Goal: Task Accomplishment & Management: Manage account settings

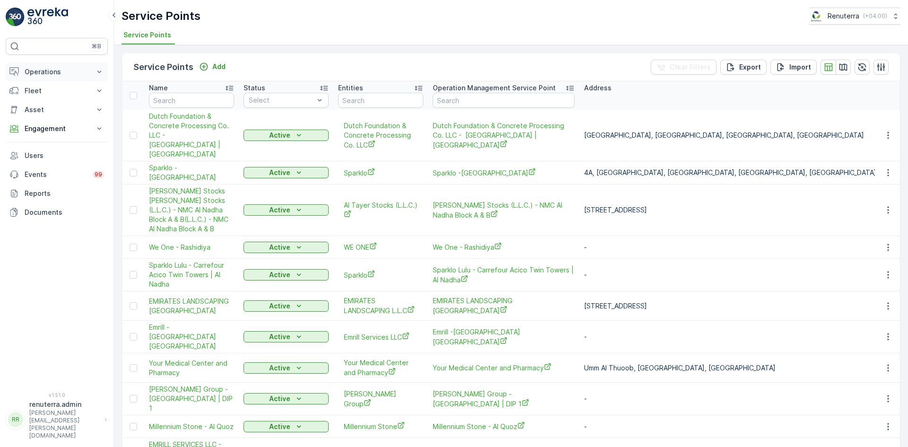
click at [45, 72] on p "Operations" at bounding box center [57, 71] width 64 height 9
click at [53, 99] on link "Planning" at bounding box center [63, 101] width 87 height 13
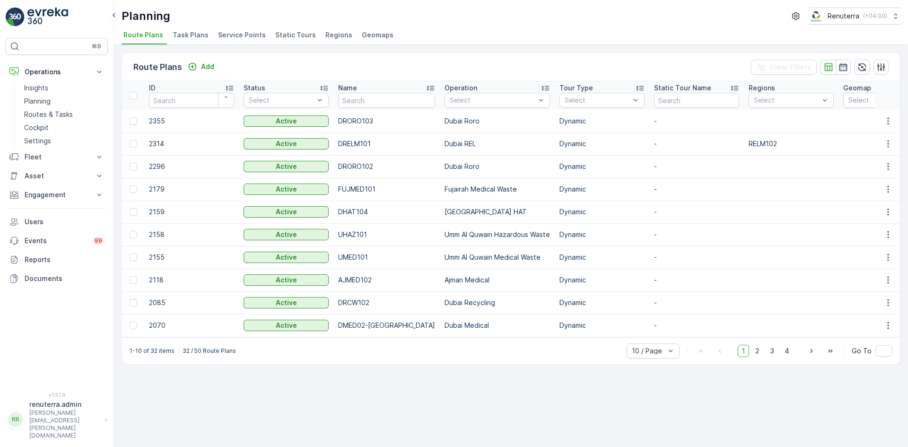
drag, startPoint x: 241, startPoint y: 39, endPoint x: 236, endPoint y: 42, distance: 5.3
click at [241, 39] on span "Service Points" at bounding box center [242, 34] width 48 height 9
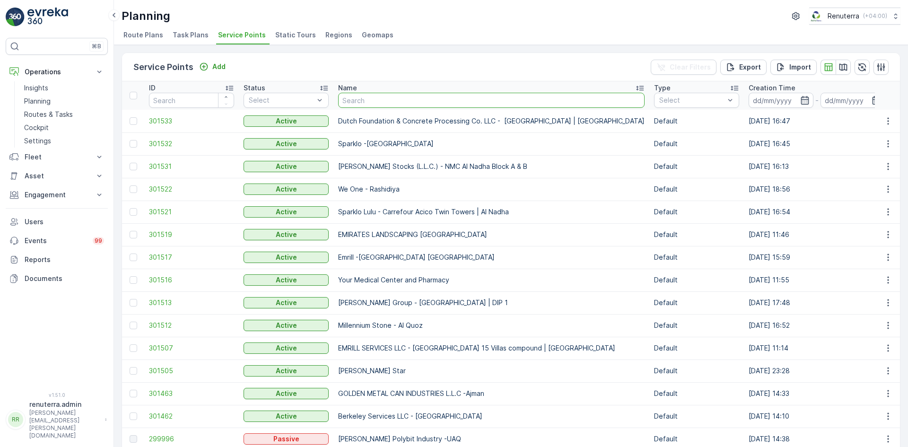
click at [379, 105] on input "text" at bounding box center [491, 100] width 306 height 15
type input "ktc"
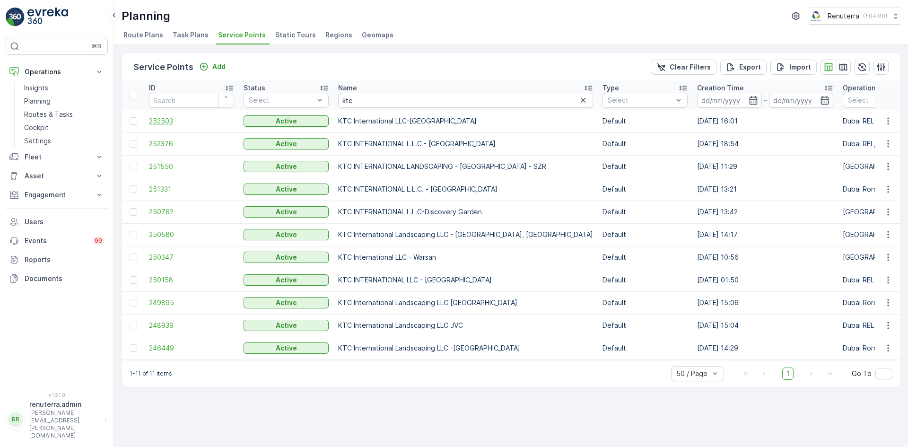
click at [173, 122] on span "252503" at bounding box center [191, 120] width 85 height 9
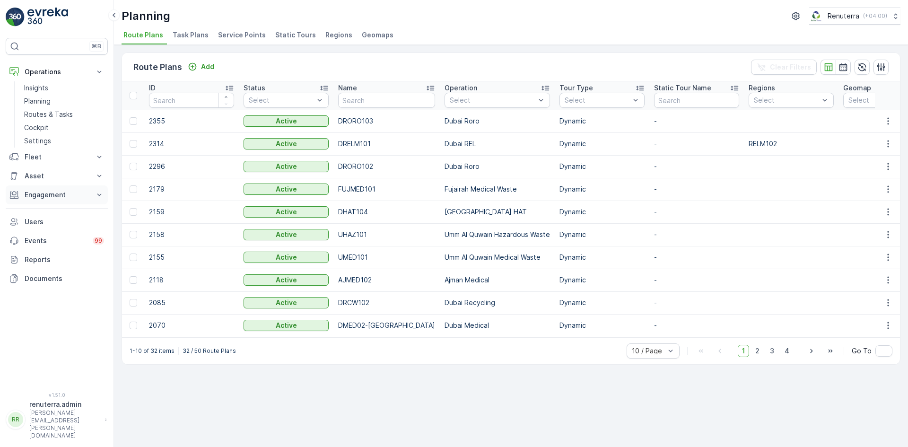
click at [58, 196] on p "Engagement" at bounding box center [57, 194] width 64 height 9
click at [59, 251] on p "Service Points" at bounding box center [47, 250] width 46 height 9
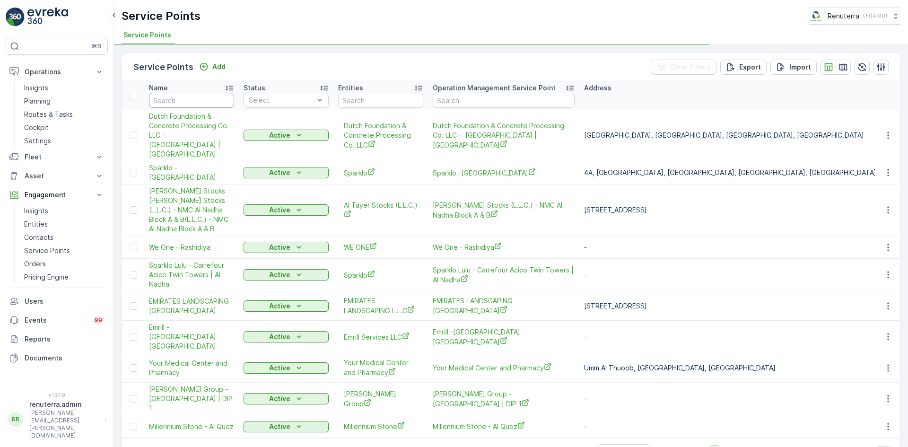
click at [202, 98] on input "text" at bounding box center [191, 100] width 85 height 15
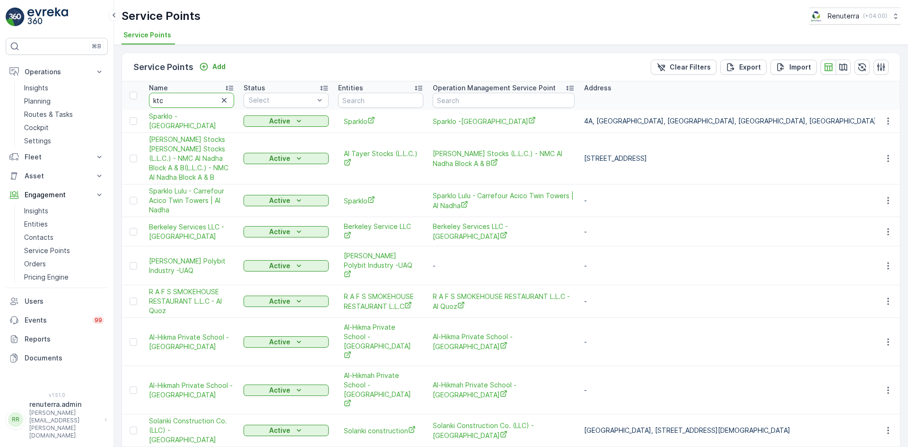
type input "ktc"
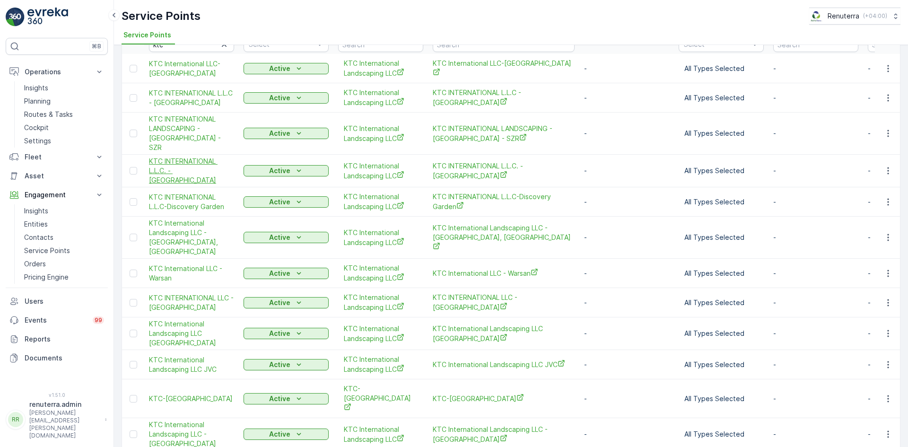
scroll to position [58, 0]
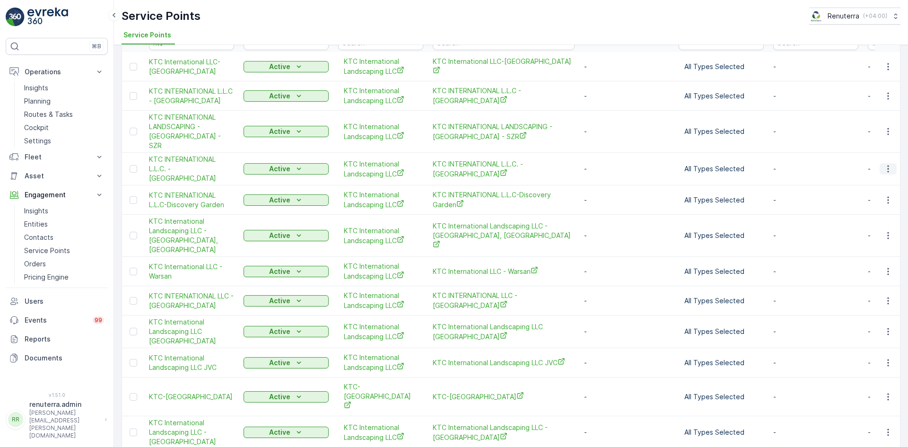
drag, startPoint x: 891, startPoint y: 156, endPoint x: 887, endPoint y: 158, distance: 4.9
click at [891, 163] on button "button" at bounding box center [887, 168] width 17 height 11
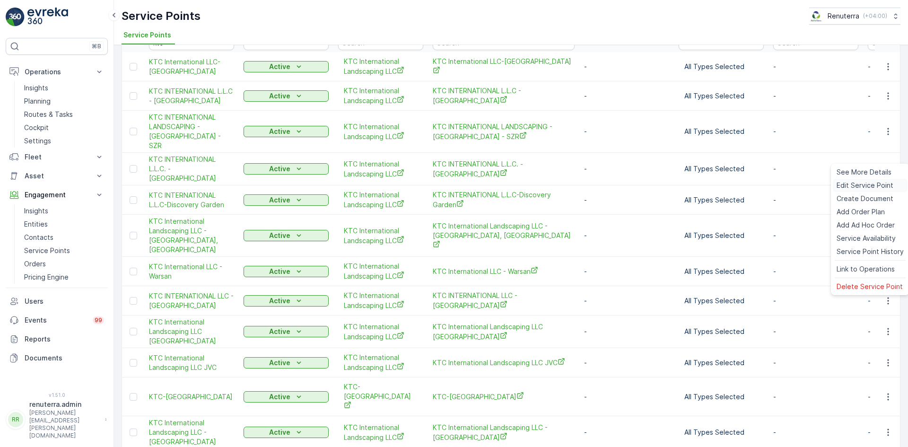
click at [871, 182] on span "Edit Service Point" at bounding box center [864, 185] width 57 height 9
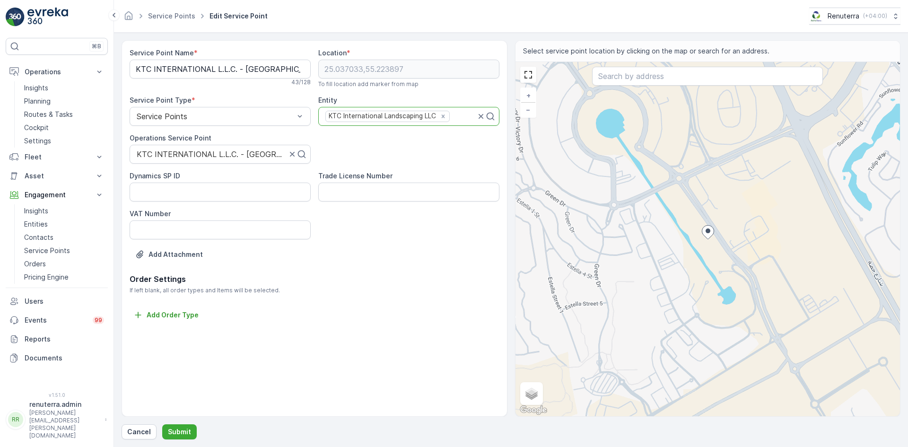
click at [420, 119] on div "KTC International Landscaping LLC" at bounding box center [382, 116] width 112 height 10
click at [422, 116] on div "KTC International Landscaping LLC" at bounding box center [382, 116] width 112 height 10
click at [422, 120] on div "KTC International Landscaping LLC" at bounding box center [382, 116] width 112 height 10
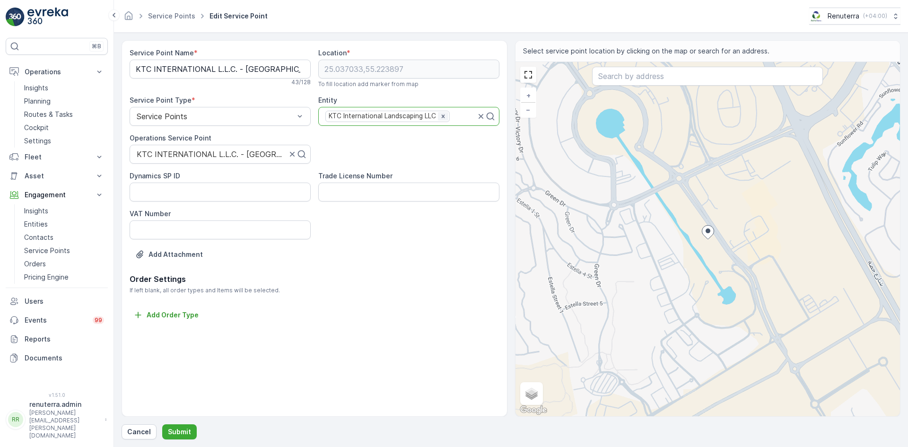
click at [443, 115] on icon "Remove KTC International Landscaping LLC" at bounding box center [443, 115] width 3 height 3
type input "KTC Internal Landscaping LLC"
click at [409, 269] on div "Add Attachment" at bounding box center [315, 260] width 370 height 26
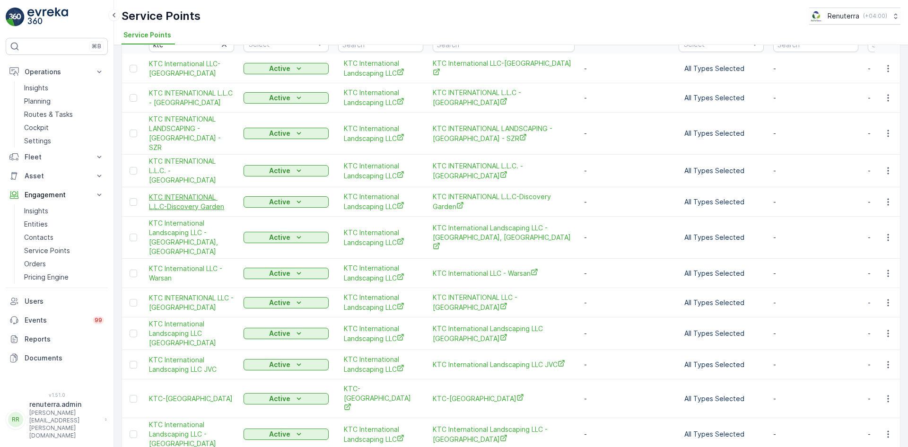
scroll to position [58, 0]
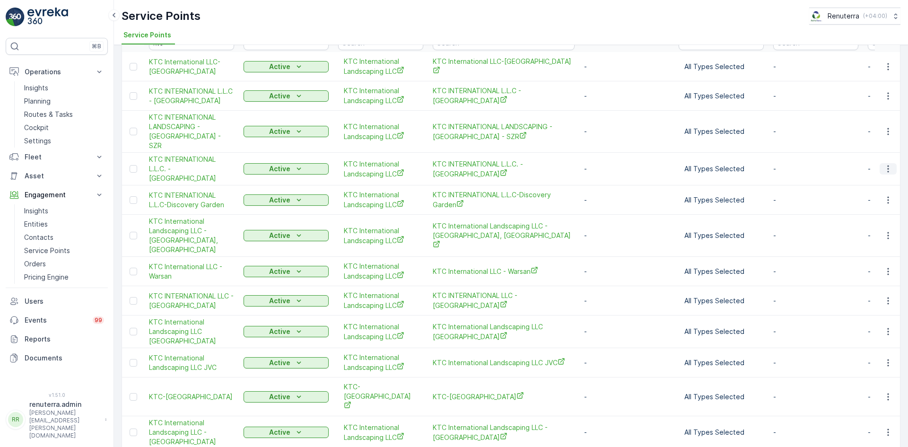
click at [884, 164] on icon "button" at bounding box center [887, 168] width 9 height 9
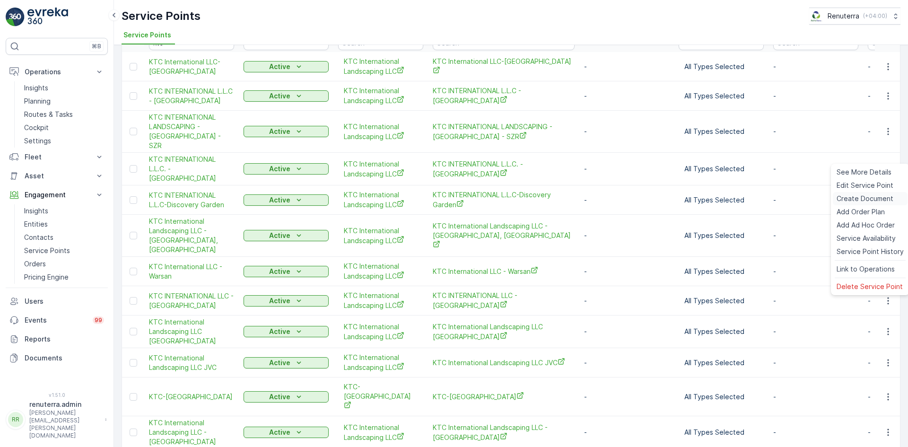
click at [872, 194] on span "Create Document" at bounding box center [864, 198] width 57 height 9
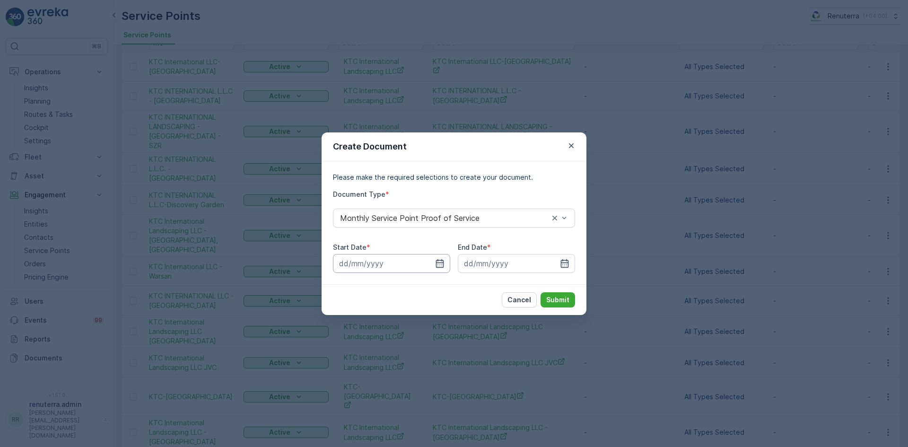
click at [444, 262] on input at bounding box center [391, 263] width 117 height 19
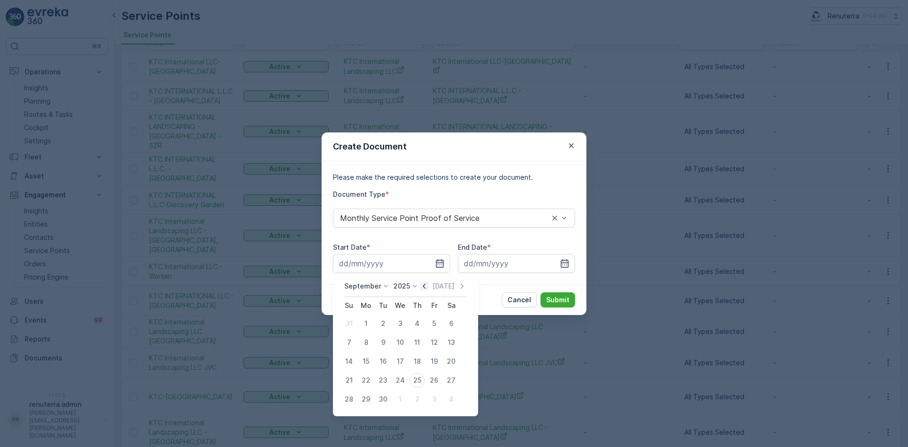
click at [421, 290] on icon "button" at bounding box center [423, 285] width 9 height 9
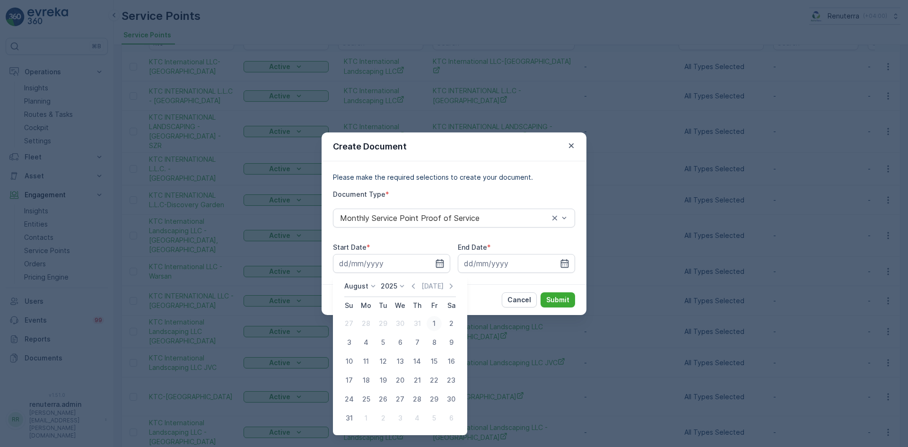
click at [435, 318] on div "1" at bounding box center [433, 323] width 15 height 15
type input "[DATE]"
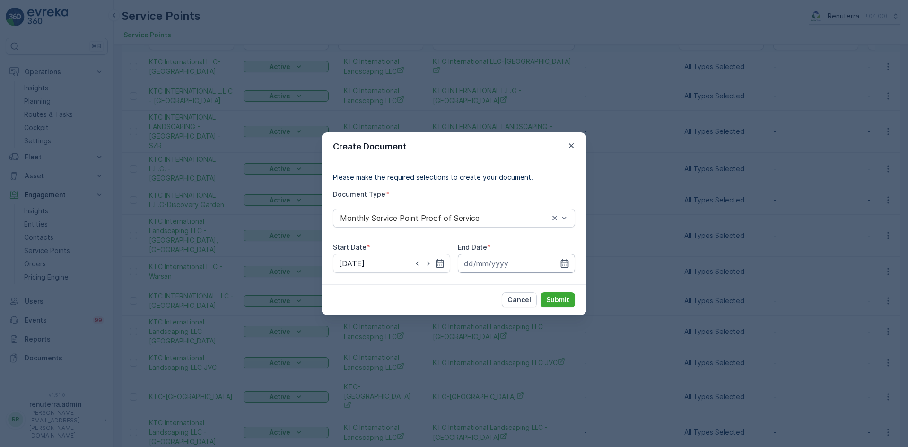
click at [569, 265] on input at bounding box center [516, 263] width 117 height 19
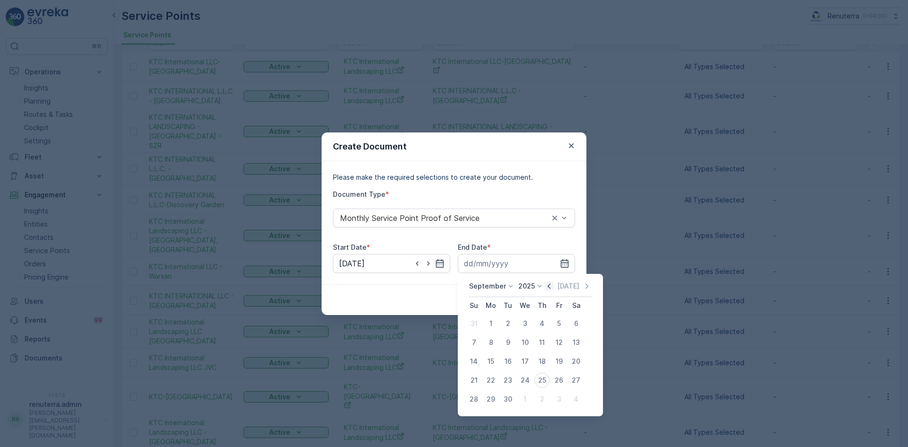
click at [546, 285] on icon "button" at bounding box center [548, 285] width 9 height 9
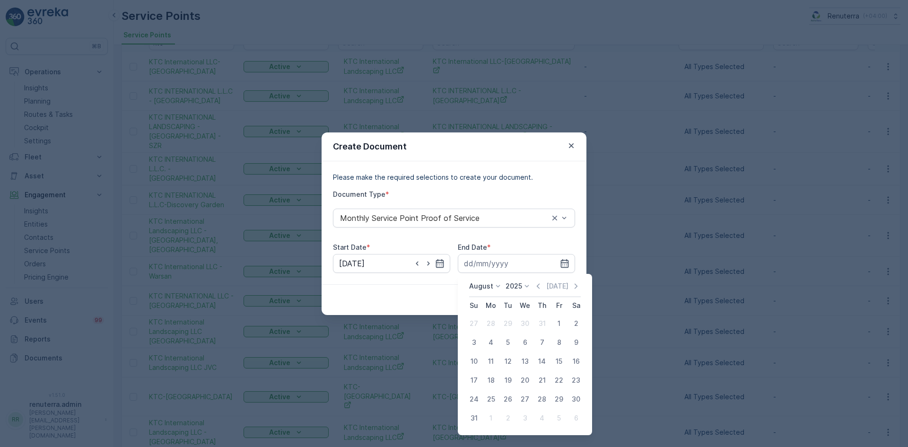
click at [474, 416] on div "31" at bounding box center [473, 417] width 15 height 15
type input "[DATE]"
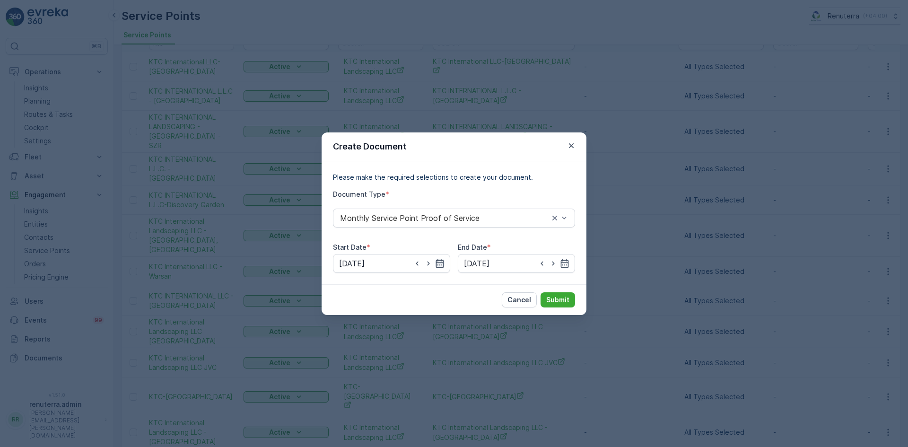
click at [442, 263] on icon "button" at bounding box center [439, 263] width 9 height 9
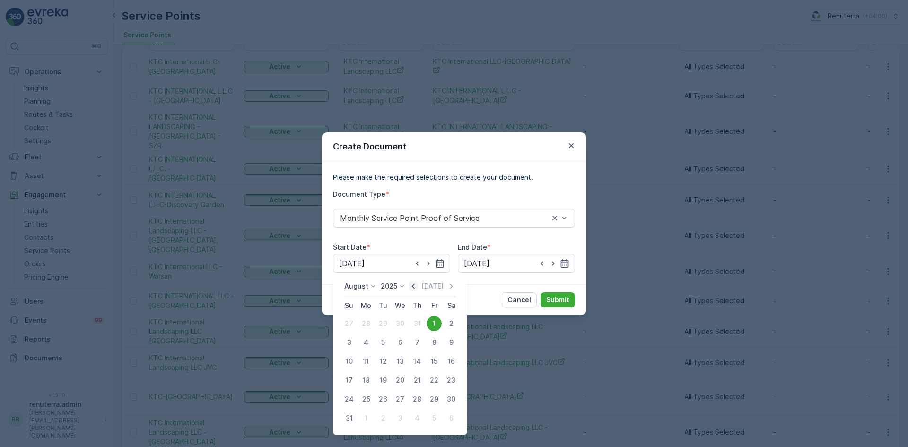
click at [416, 286] on icon "button" at bounding box center [412, 285] width 9 height 9
click at [452, 286] on icon "button" at bounding box center [451, 285] width 3 height 5
click at [349, 323] on div "1" at bounding box center [348, 323] width 15 height 15
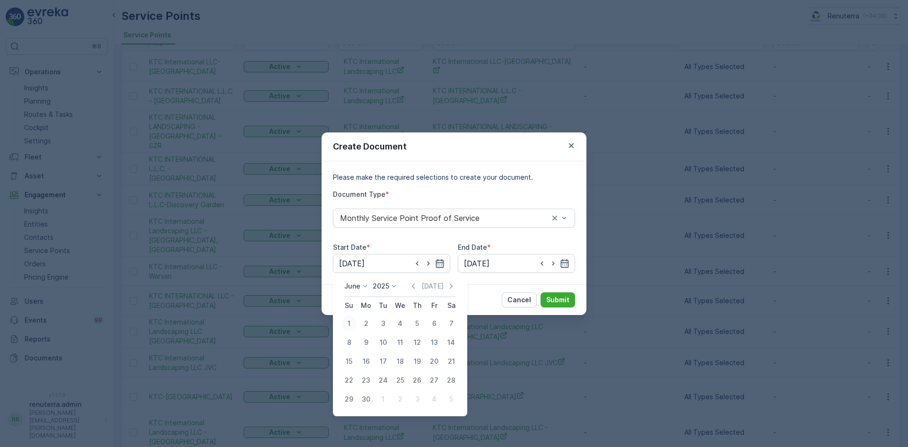
type input "[DATE]"
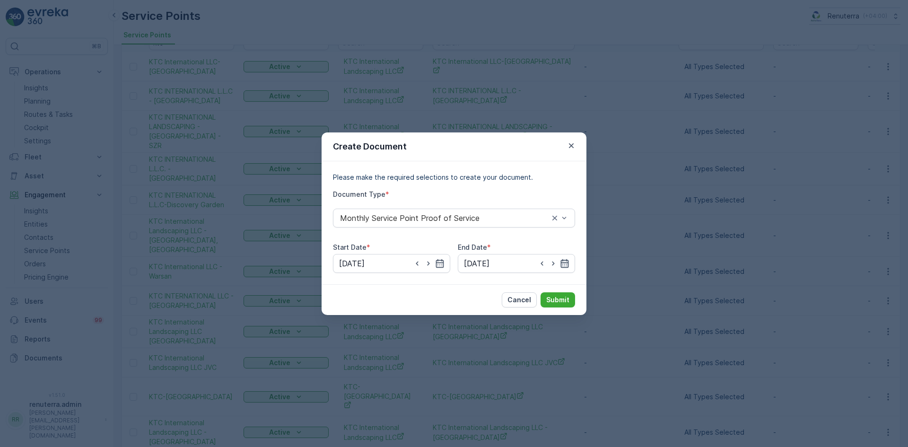
click at [563, 267] on div "[DATE]" at bounding box center [516, 263] width 117 height 19
click at [567, 266] on icon "button" at bounding box center [564, 263] width 9 height 9
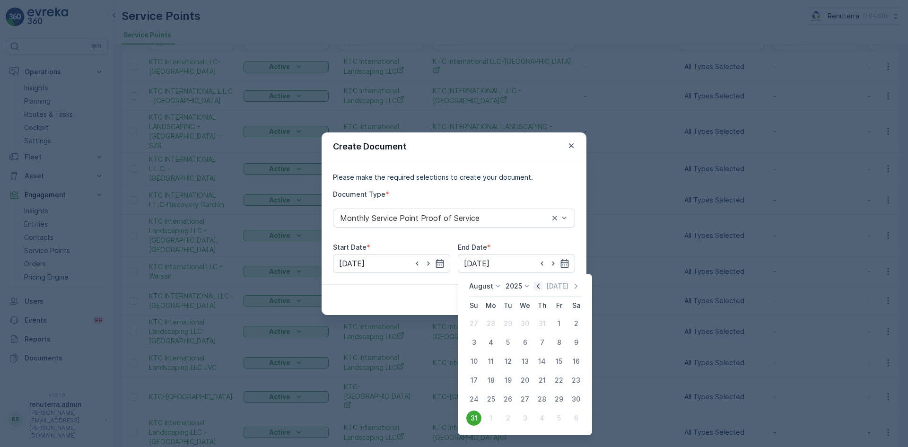
click at [542, 283] on icon "button" at bounding box center [537, 285] width 9 height 9
click at [540, 284] on icon "button" at bounding box center [537, 285] width 9 height 9
drag, startPoint x: 580, startPoint y: 286, endPoint x: 574, endPoint y: 286, distance: 5.2
click at [577, 286] on icon "button" at bounding box center [575, 285] width 9 height 9
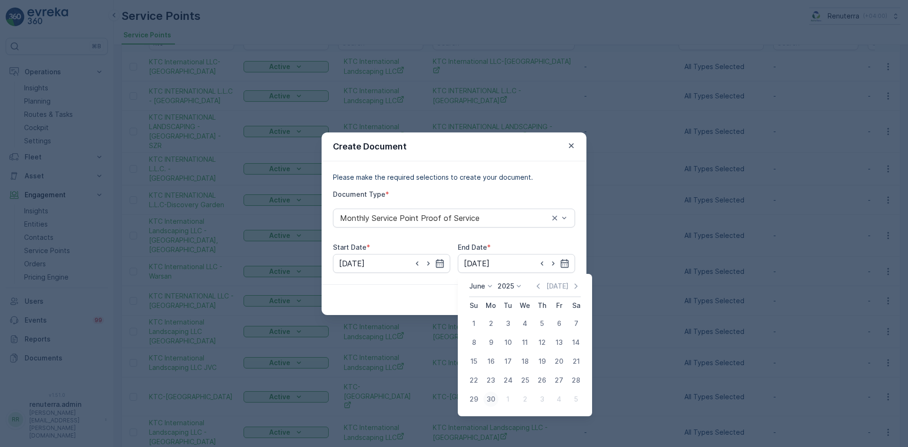
drag, startPoint x: 488, startPoint y: 400, endPoint x: 514, endPoint y: 373, distance: 37.5
click at [490, 400] on div "30" at bounding box center [490, 398] width 15 height 15
type input "[DATE]"
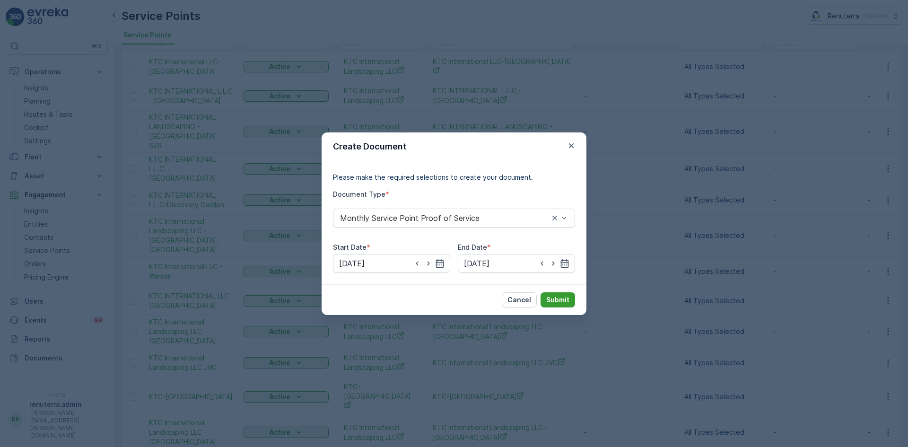
click at [553, 295] on p "Submit" at bounding box center [557, 299] width 23 height 9
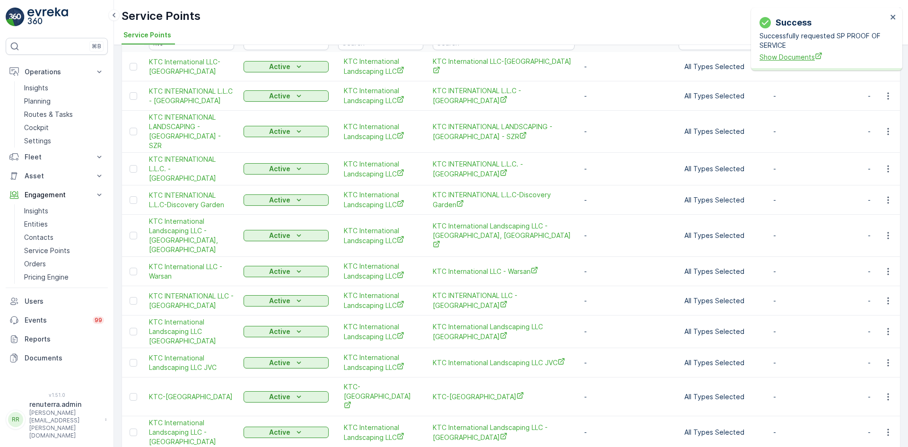
click at [787, 59] on span "Show Documents" at bounding box center [823, 57] width 128 height 10
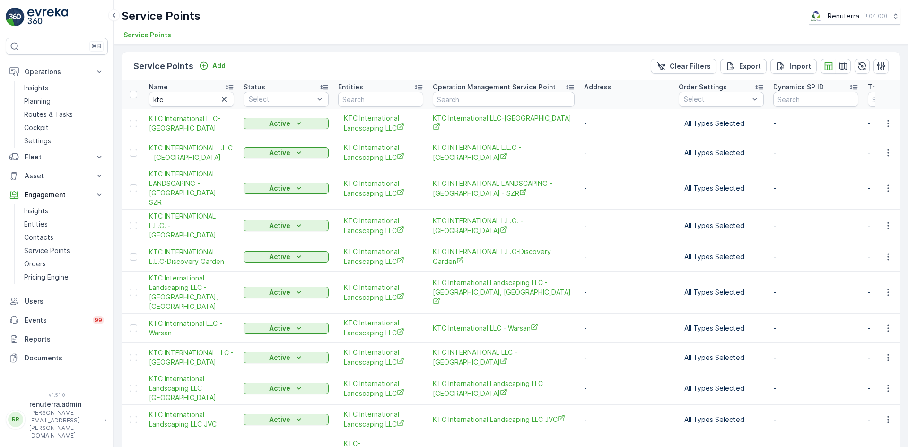
scroll to position [0, 0]
click at [41, 112] on p "Routes & Tasks" at bounding box center [48, 114] width 49 height 9
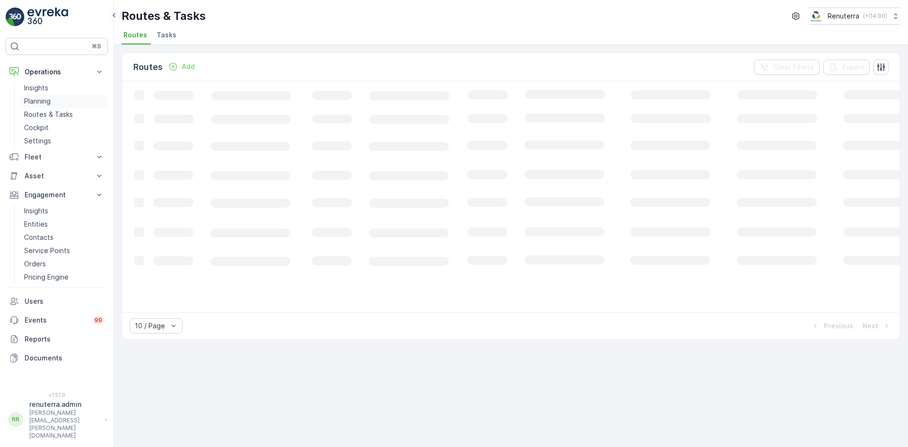
click at [39, 100] on p "Planning" at bounding box center [37, 100] width 26 height 9
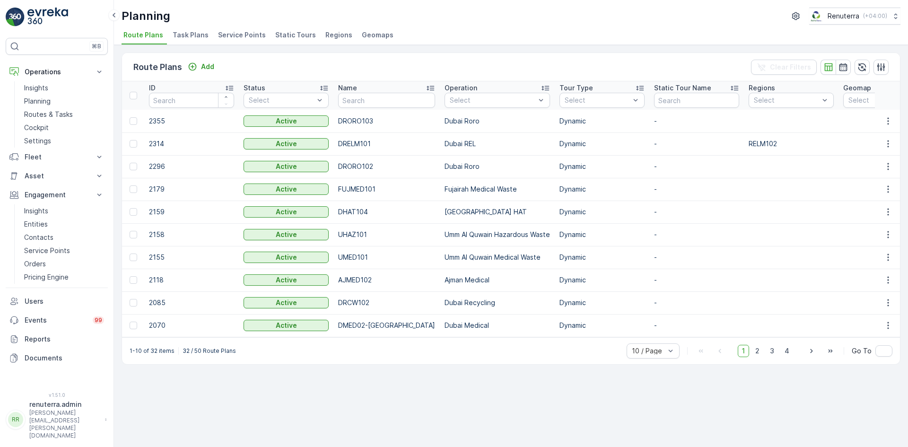
click at [238, 40] on li "Service Points" at bounding box center [242, 36] width 53 height 16
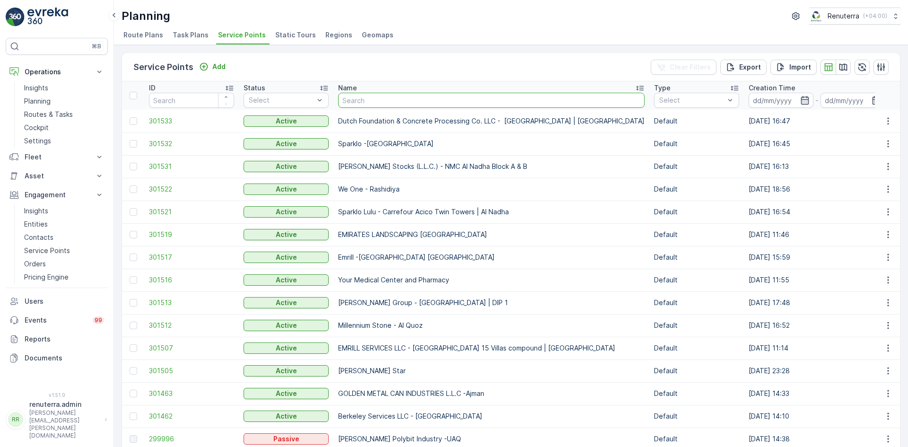
click at [479, 106] on input "text" at bounding box center [491, 100] width 306 height 15
type input "ktc"
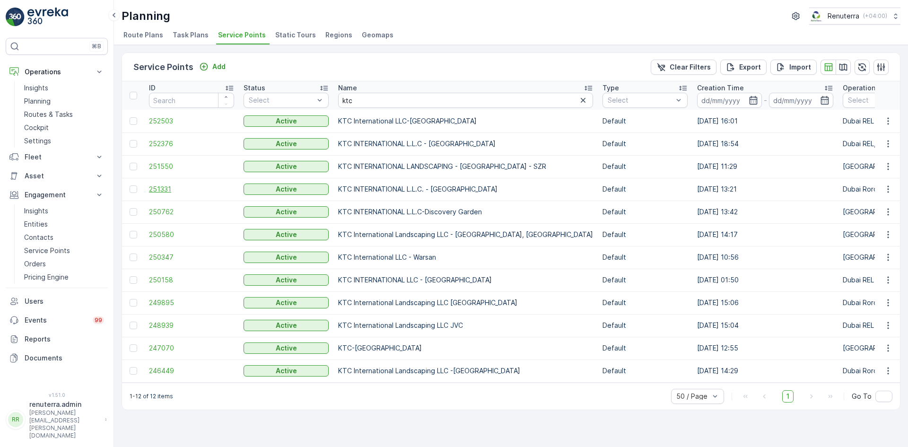
click at [158, 188] on span "251331" at bounding box center [191, 188] width 85 height 9
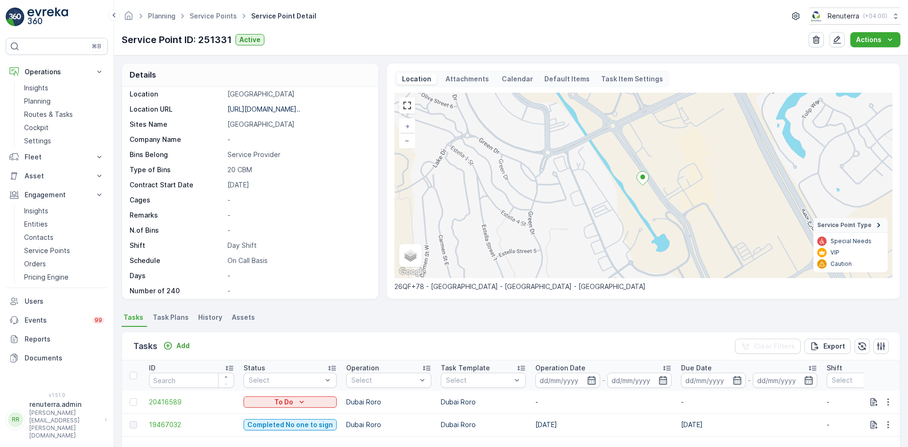
scroll to position [155, 0]
click at [841, 38] on icon "button" at bounding box center [837, 40] width 8 height 8
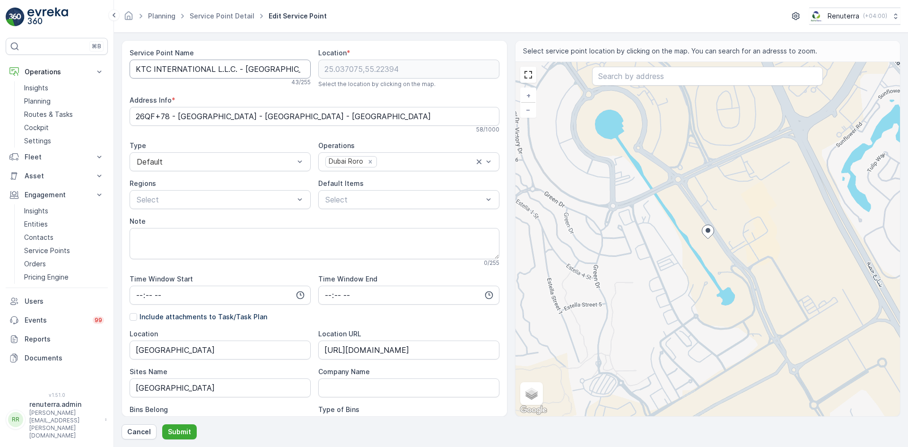
click at [236, 71] on Name "KTC INTERNATIONAL L.L.C. - [GEOGRAPHIC_DATA]" at bounding box center [220, 69] width 181 height 19
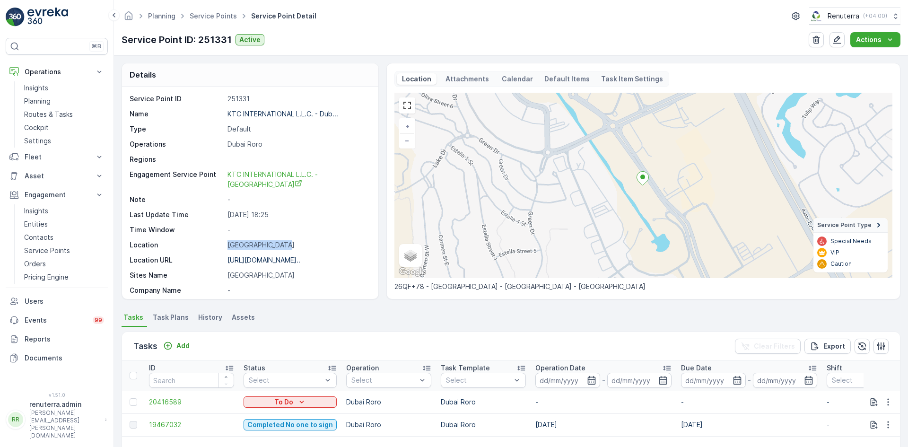
drag, startPoint x: 282, startPoint y: 246, endPoint x: 219, endPoint y: 246, distance: 62.4
click at [219, 246] on div "Location [GEOGRAPHIC_DATA]" at bounding box center [249, 244] width 239 height 9
click at [217, 241] on p "Location" at bounding box center [177, 244] width 94 height 9
drag, startPoint x: 224, startPoint y: 244, endPoint x: 278, endPoint y: 243, distance: 54.4
click at [278, 243] on div "Location [GEOGRAPHIC_DATA]" at bounding box center [249, 244] width 239 height 9
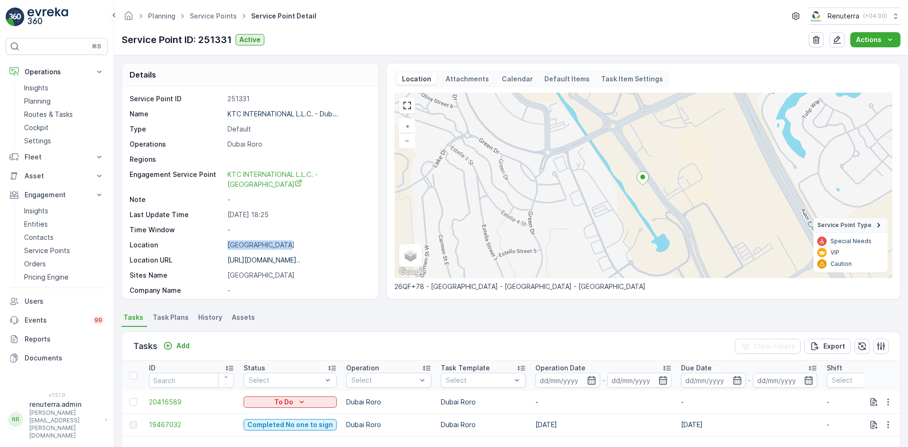
click at [283, 242] on p "[GEOGRAPHIC_DATA]" at bounding box center [297, 244] width 141 height 9
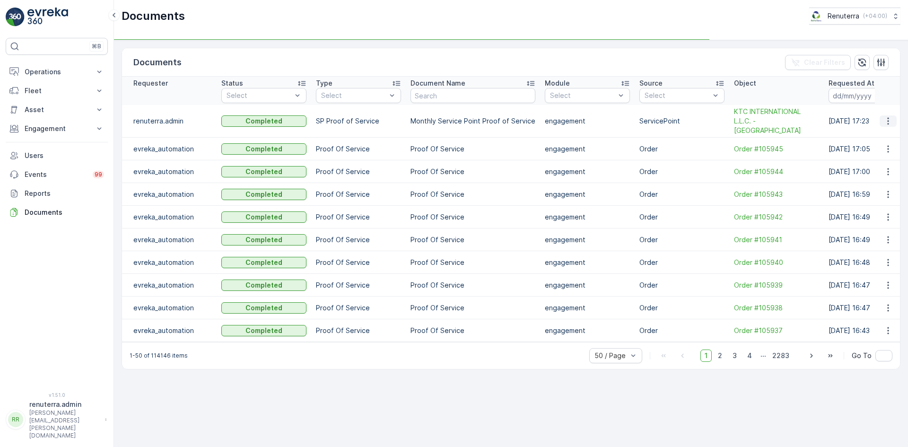
drag, startPoint x: 885, startPoint y: 110, endPoint x: 886, endPoint y: 115, distance: 5.3
click at [886, 113] on td at bounding box center [888, 121] width 26 height 33
drag, startPoint x: 886, startPoint y: 117, endPoint x: 887, endPoint y: 124, distance: 7.1
click at [886, 117] on icon "button" at bounding box center [887, 120] width 9 height 9
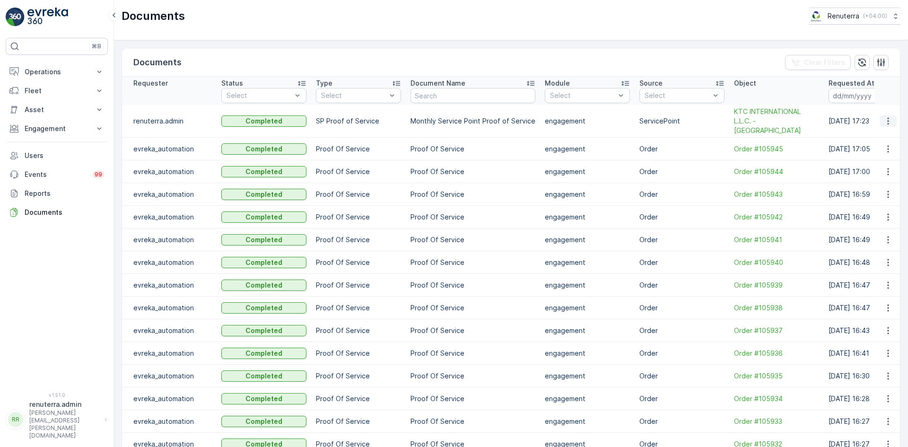
click at [890, 116] on icon "button" at bounding box center [887, 120] width 9 height 9
click at [885, 131] on span "See Details" at bounding box center [885, 130] width 36 height 9
